Goal: Task Accomplishment & Management: Manage account settings

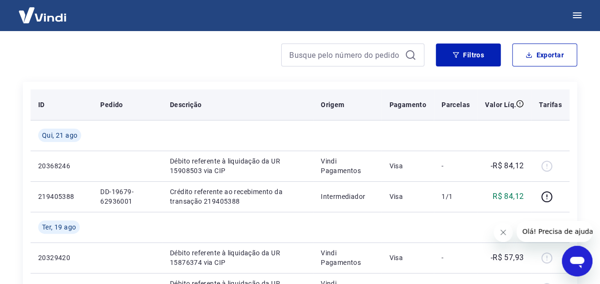
scroll to position [77, 0]
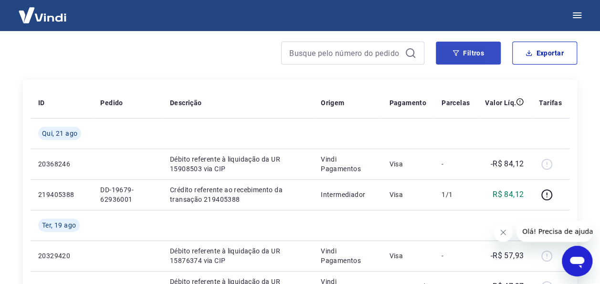
click at [460, 47] on button "Filtros" at bounding box center [468, 53] width 65 height 23
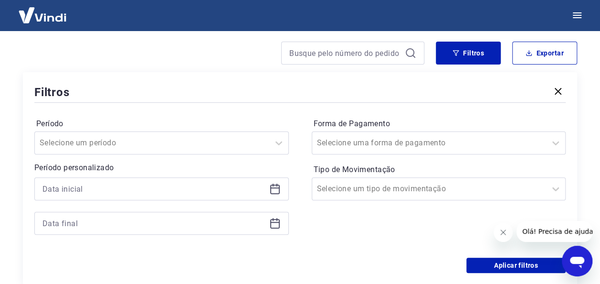
click at [276, 191] on icon at bounding box center [274, 188] width 11 height 11
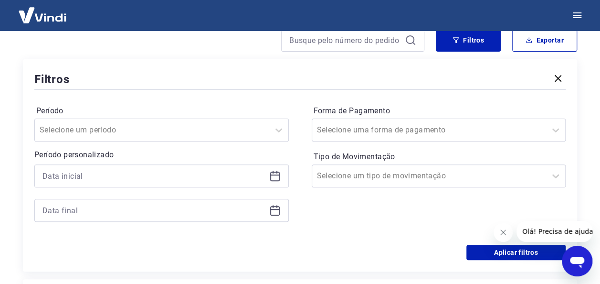
scroll to position [91, 0]
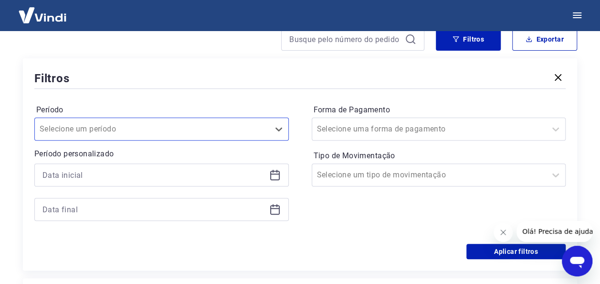
click at [269, 179] on icon at bounding box center [274, 174] width 11 height 11
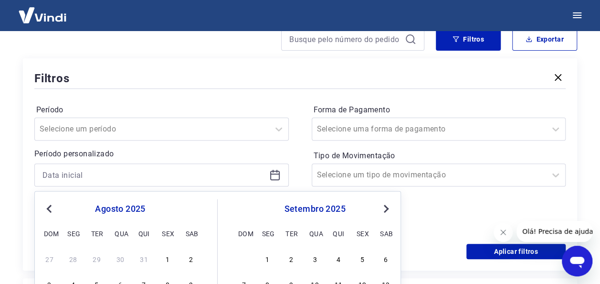
click at [46, 213] on button "Previous Month" at bounding box center [48, 208] width 11 height 11
click at [102, 260] on div "1" at bounding box center [96, 258] width 11 height 11
type input "[DATE]"
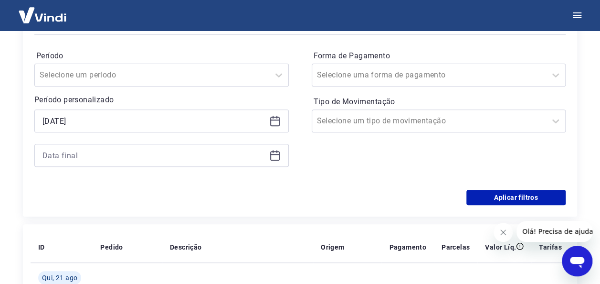
scroll to position [146, 0]
click at [270, 156] on icon at bounding box center [275, 155] width 10 height 10
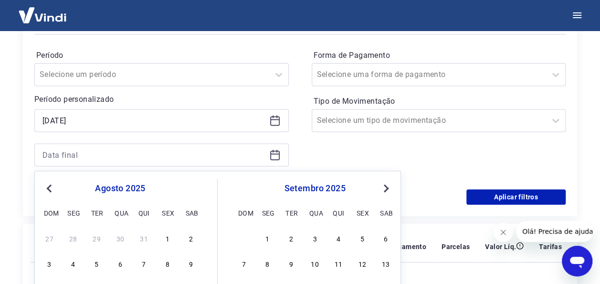
click at [47, 192] on button "Previous Month" at bounding box center [48, 187] width 11 height 11
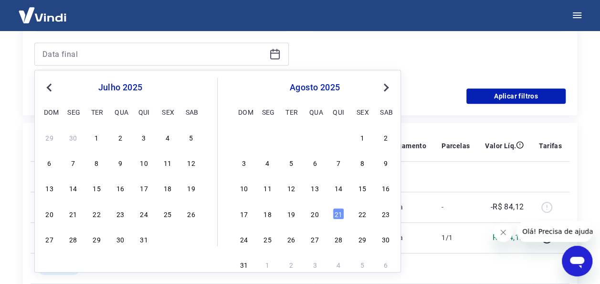
scroll to position [243, 0]
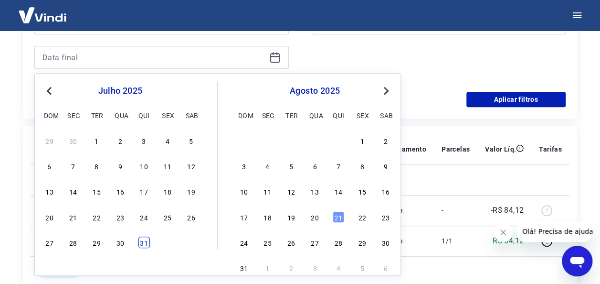
click at [143, 242] on div "31" at bounding box center [143, 241] width 11 height 11
type input "31/07/2025"
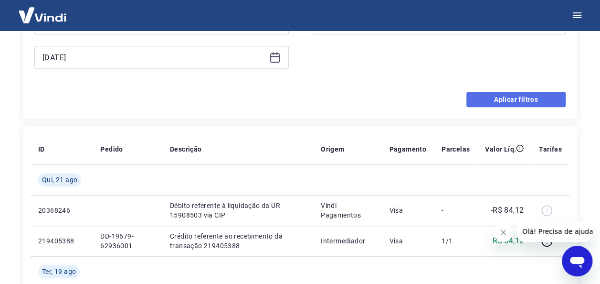
click at [523, 98] on button "Aplicar filtros" at bounding box center [516, 99] width 99 height 15
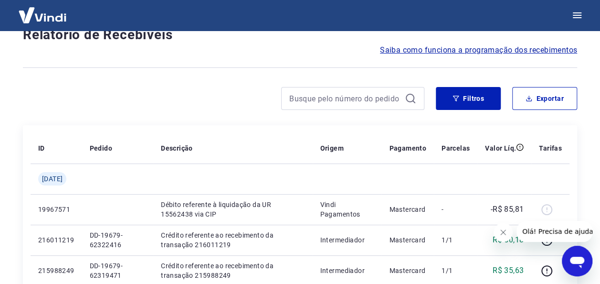
scroll to position [29, 0]
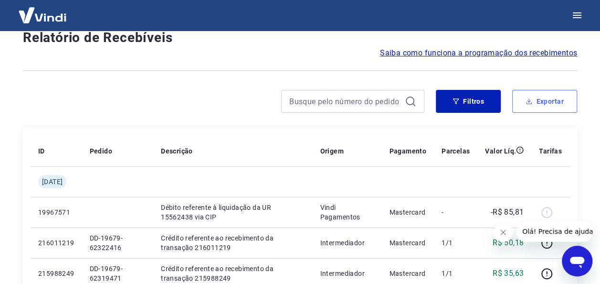
click at [541, 101] on button "Exportar" at bounding box center [544, 101] width 65 height 23
type input "01/07/2025"
type input "31/07/2025"
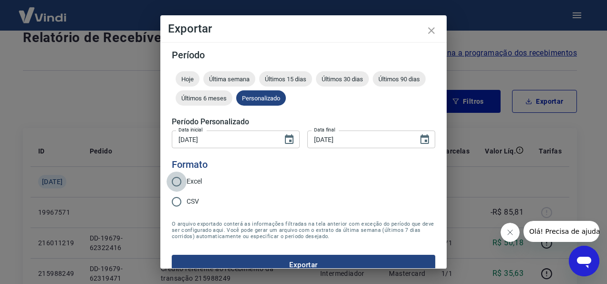
click at [178, 183] on input "Excel" at bounding box center [177, 181] width 20 height 20
radio input "true"
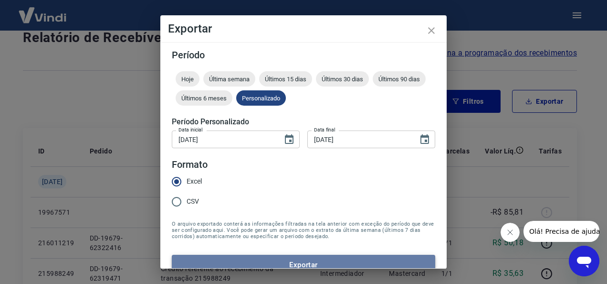
click at [311, 262] on button "Exportar" at bounding box center [304, 265] width 264 height 20
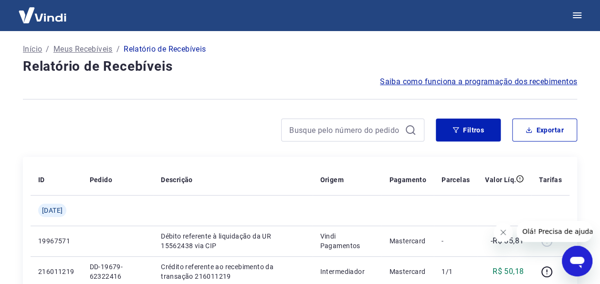
scroll to position [0, 0]
click at [467, 133] on button "Filtros" at bounding box center [468, 130] width 65 height 23
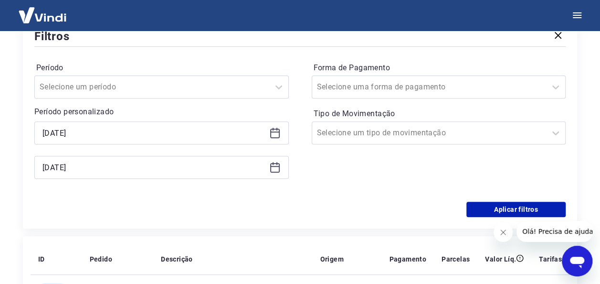
scroll to position [135, 0]
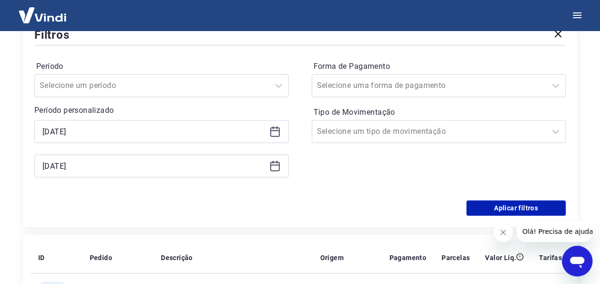
click at [274, 131] on icon at bounding box center [274, 131] width 11 height 11
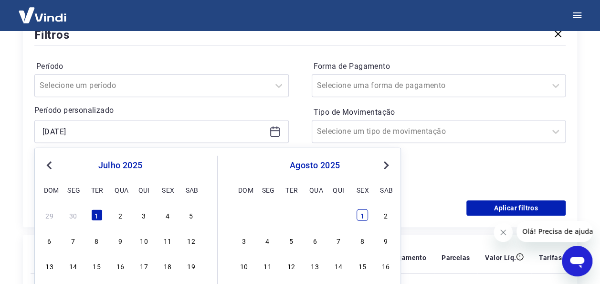
click at [358, 218] on div "1" at bounding box center [362, 214] width 11 height 11
type input "01/08/2025"
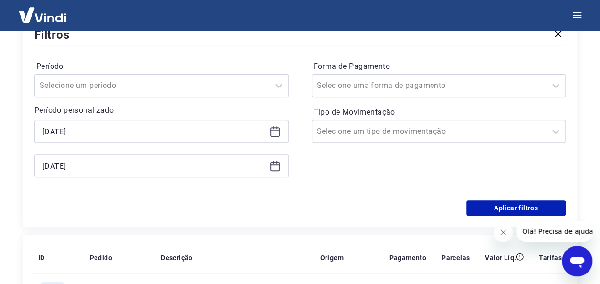
click at [275, 170] on icon at bounding box center [275, 166] width 10 height 10
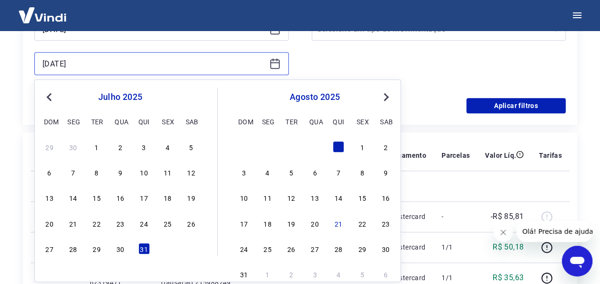
scroll to position [238, 0]
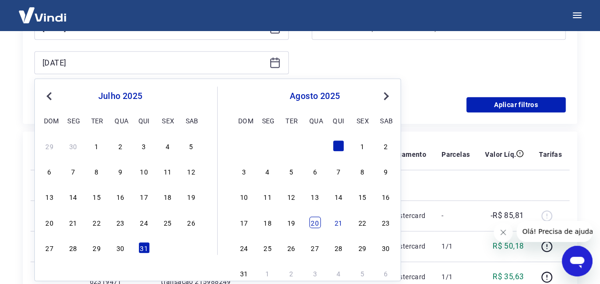
click at [312, 222] on div "20" at bounding box center [314, 221] width 11 height 11
type input "20/08/2025"
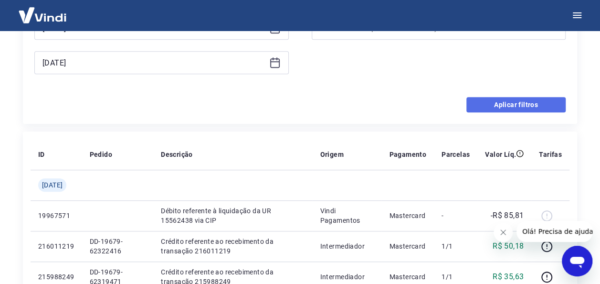
click at [492, 103] on button "Aplicar filtros" at bounding box center [516, 104] width 99 height 15
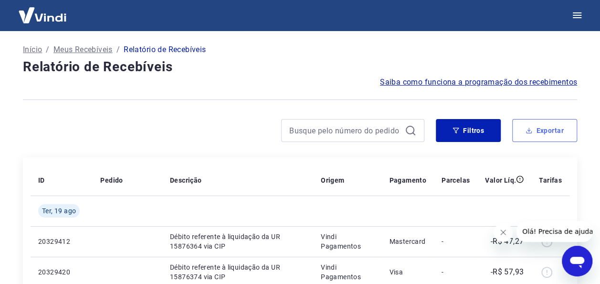
click at [547, 131] on button "Exportar" at bounding box center [544, 130] width 65 height 23
type input "01/08/2025"
type input "20/08/2025"
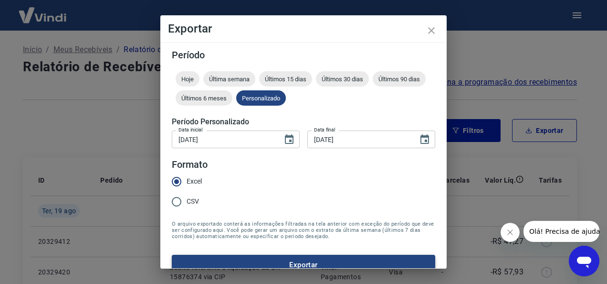
click at [287, 262] on button "Exportar" at bounding box center [304, 265] width 264 height 20
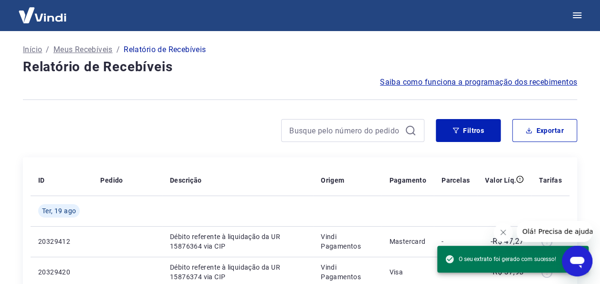
click at [264, 87] on div "Saiba como funciona a programação dos recebimentos" at bounding box center [300, 81] width 554 height 11
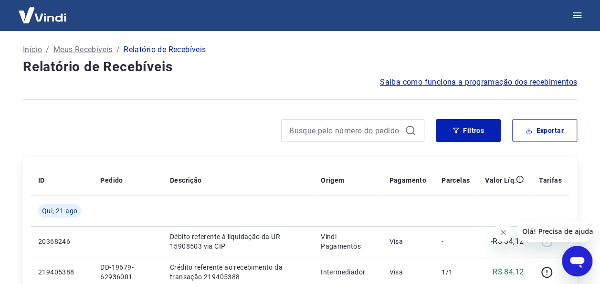
click at [29, 51] on p "Início" at bounding box center [32, 49] width 19 height 11
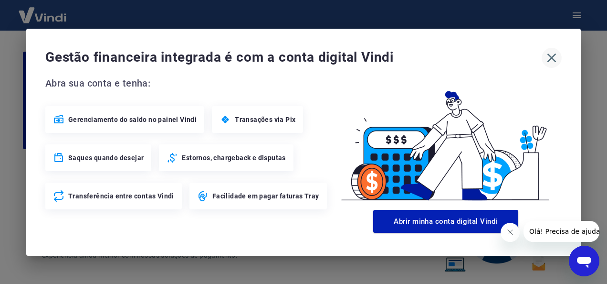
click at [559, 55] on icon "button" at bounding box center [551, 57] width 15 height 15
